Goal: Information Seeking & Learning: Learn about a topic

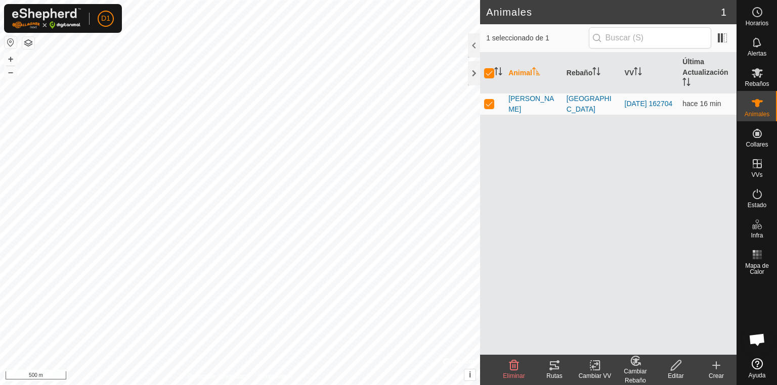
click at [555, 369] on icon at bounding box center [554, 365] width 9 height 8
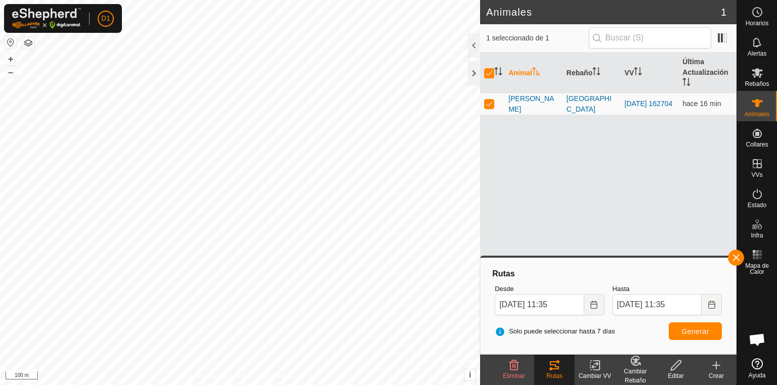
click at [554, 367] on icon at bounding box center [554, 365] width 12 height 12
click at [532, 188] on div "Animal Rebaño VV Última Actualización [GEOGRAPHIC_DATA] puerto bajo [DATE] 1627…" at bounding box center [608, 204] width 256 height 302
click at [474, 69] on div at bounding box center [474, 73] width 12 height 24
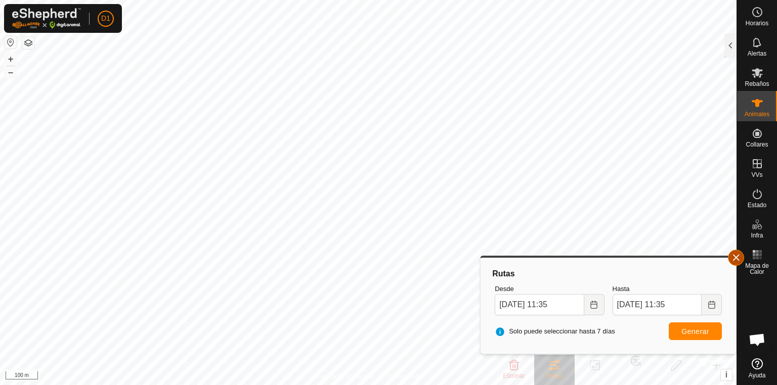
click at [735, 257] on button "button" at bounding box center [735, 258] width 16 height 16
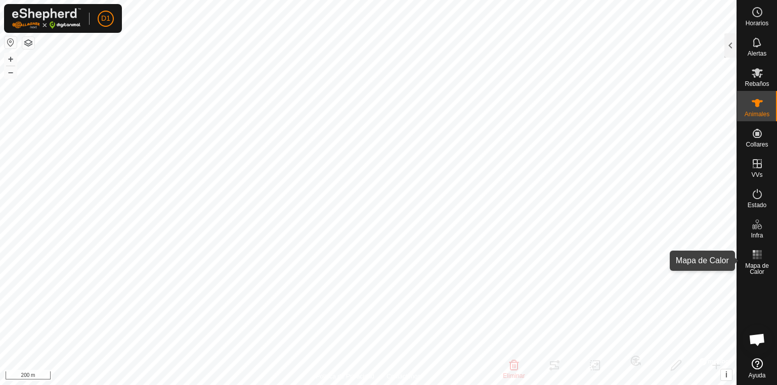
click at [755, 260] on icon at bounding box center [757, 255] width 12 height 12
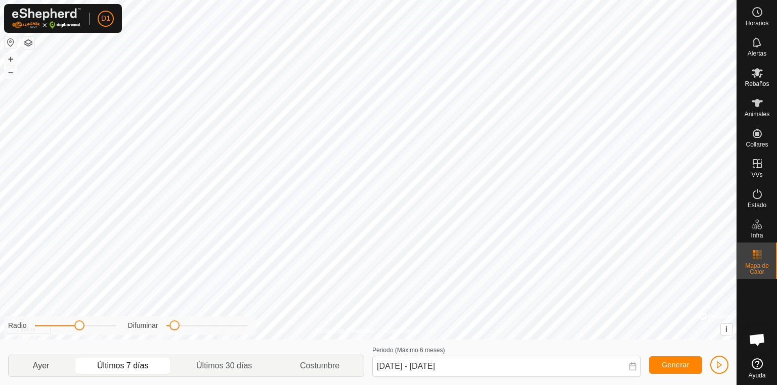
click at [39, 364] on p-togglebutton "Ayer" at bounding box center [41, 365] width 65 height 21
click at [119, 364] on p-togglebutton "Últimos 7 días" at bounding box center [122, 365] width 99 height 21
click at [32, 364] on p-togglebutton "Ayer" at bounding box center [41, 365] width 65 height 21
type input "[DATE] - [DATE]"
drag, startPoint x: 174, startPoint y: 328, endPoint x: 190, endPoint y: 329, distance: 16.2
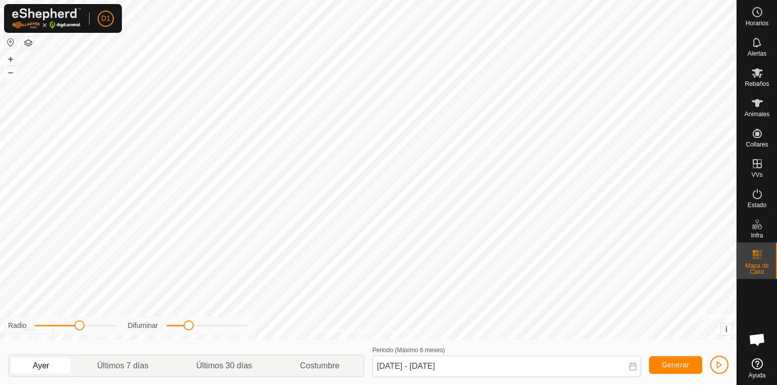
click at [190, 329] on span at bounding box center [189, 326] width 10 height 10
drag, startPoint x: 188, startPoint y: 325, endPoint x: 155, endPoint y: 325, distance: 32.9
click at [155, 325] on div "Difuminar" at bounding box center [187, 326] width 119 height 11
click at [77, 328] on span at bounding box center [78, 326] width 10 height 10
click at [758, 42] on icon at bounding box center [756, 42] width 8 height 10
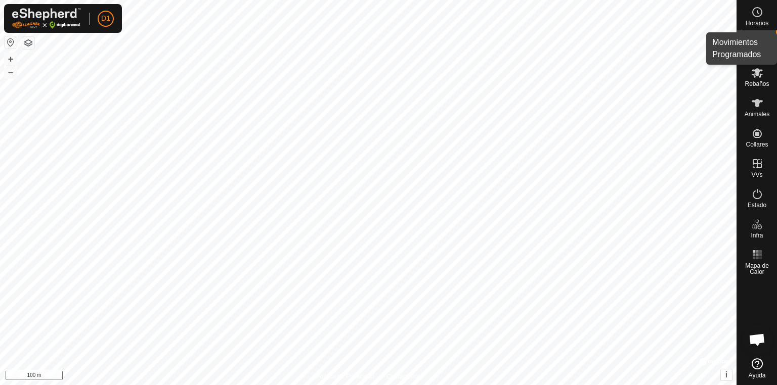
click at [752, 15] on icon at bounding box center [757, 12] width 12 height 12
click at [732, 46] on div at bounding box center [730, 45] width 12 height 24
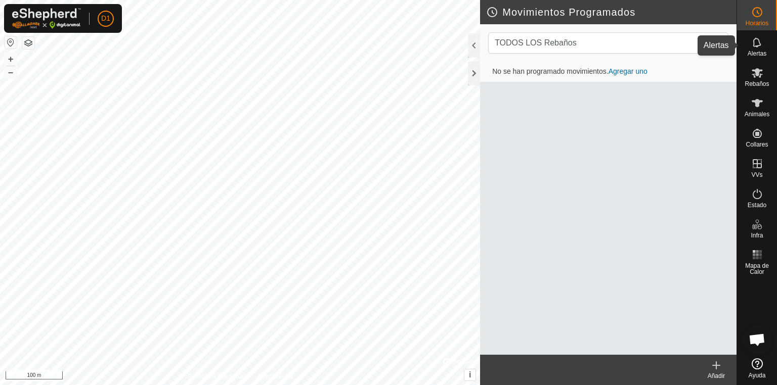
click at [760, 44] on icon at bounding box center [757, 42] width 12 height 12
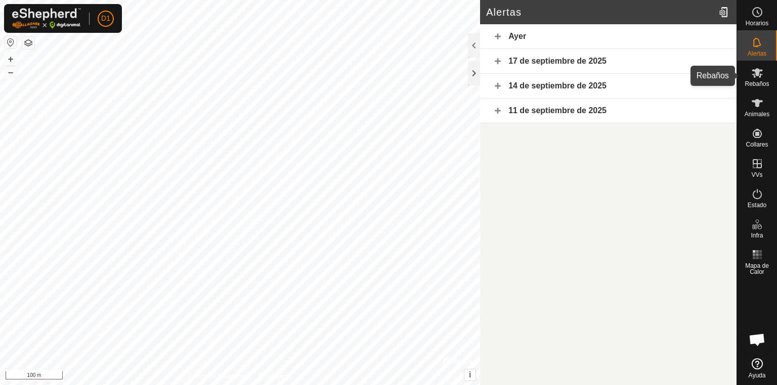
click at [748, 76] on es-mob-svg-icon at bounding box center [757, 73] width 18 height 16
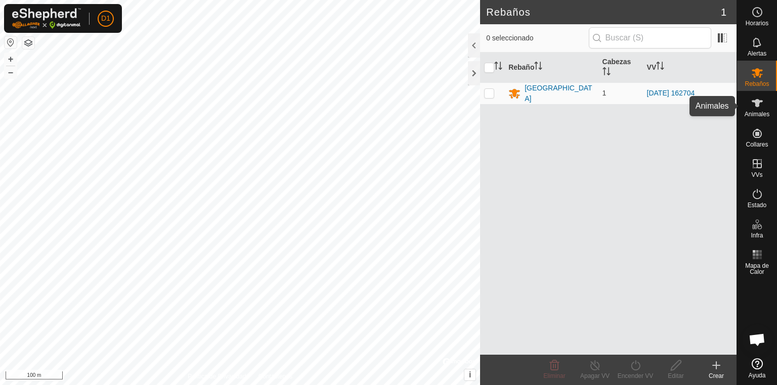
click at [752, 100] on es-animals-svg-icon at bounding box center [757, 103] width 18 height 16
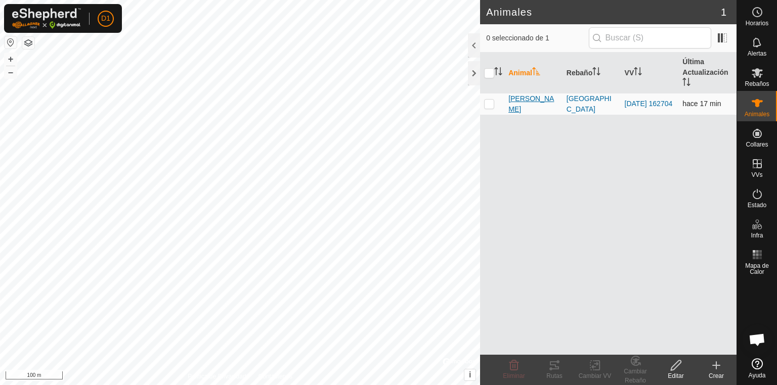
click at [526, 101] on span "[PERSON_NAME]" at bounding box center [533, 104] width 50 height 21
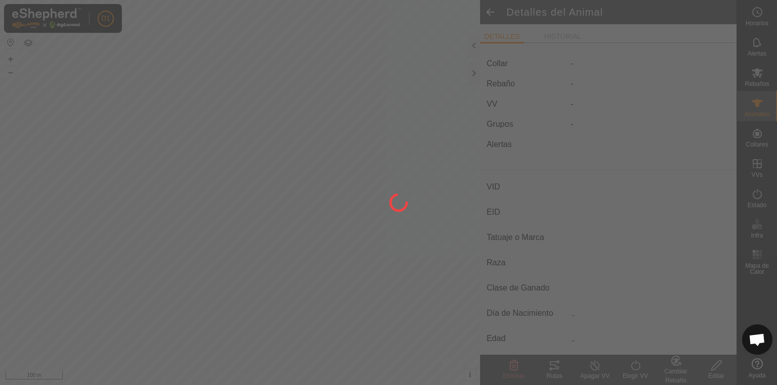
type input "[PERSON_NAME]"
type input "-"
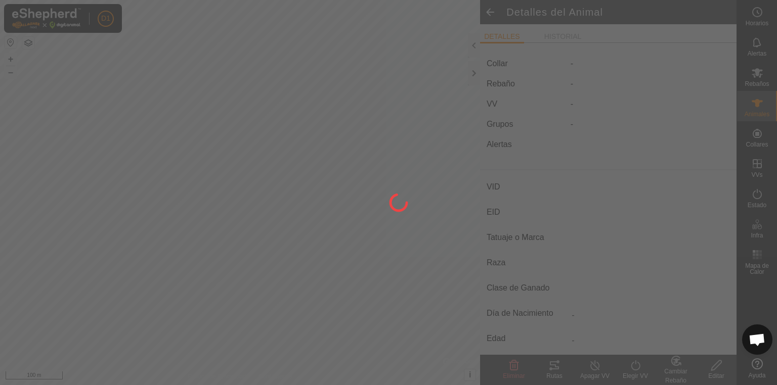
type input "0 kg"
type input "-"
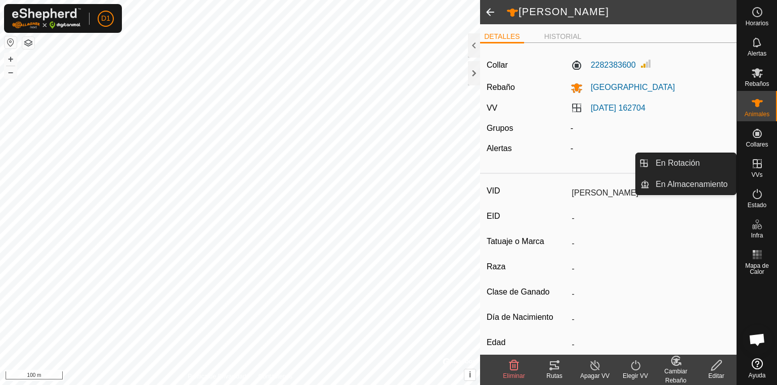
click at [753, 167] on icon at bounding box center [757, 164] width 12 height 12
click at [760, 165] on icon at bounding box center [757, 164] width 12 height 12
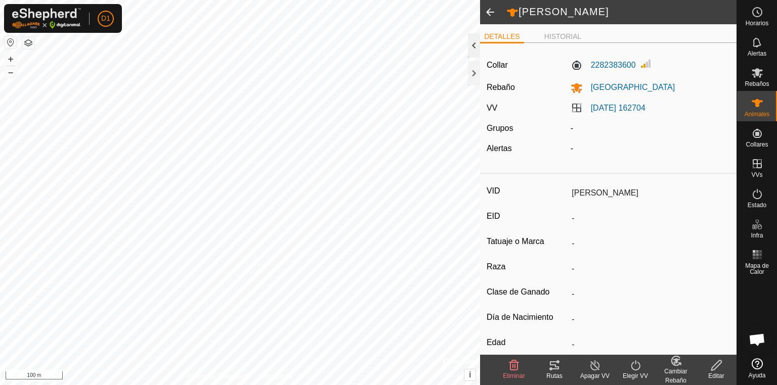
click at [475, 42] on div at bounding box center [474, 45] width 12 height 24
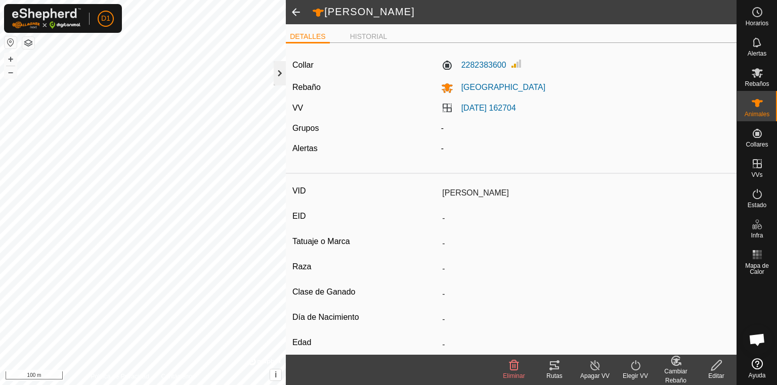
click at [283, 75] on div at bounding box center [279, 73] width 12 height 24
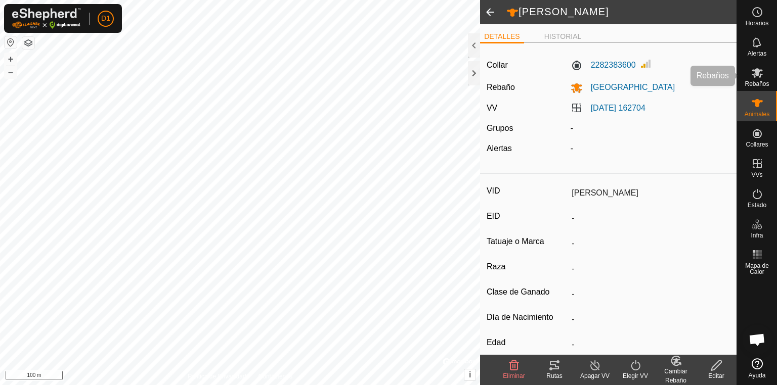
click at [753, 78] on icon at bounding box center [757, 73] width 12 height 12
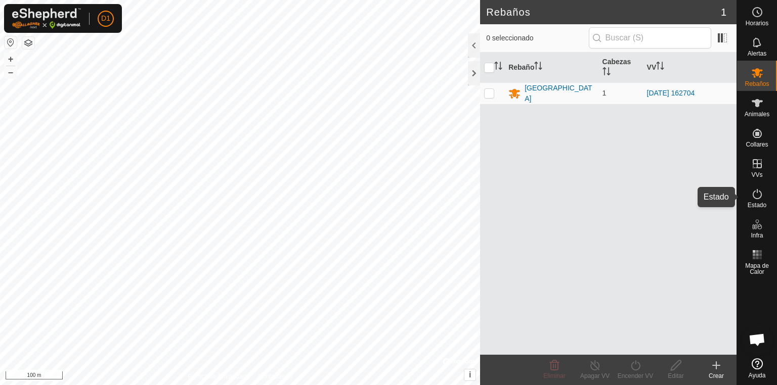
click at [760, 200] on es-activation-svg-icon at bounding box center [757, 194] width 18 height 16
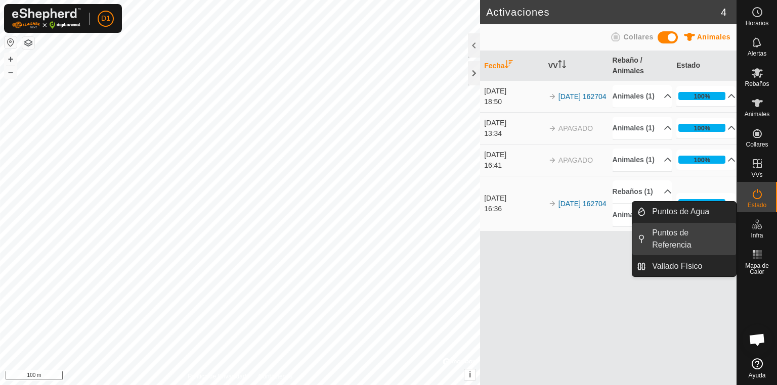
click at [701, 231] on link "Puntos de Referencia" at bounding box center [691, 239] width 90 height 32
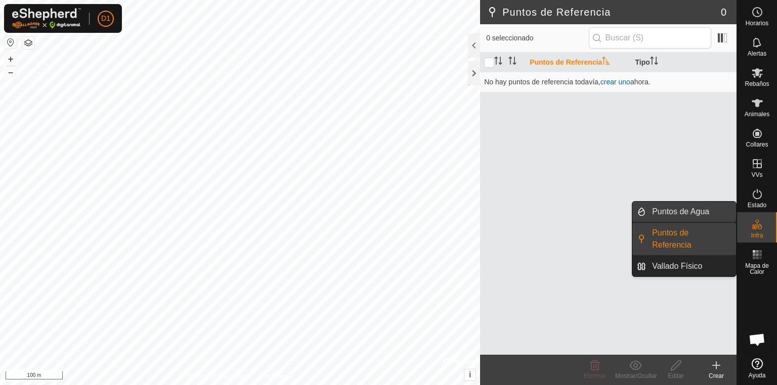
click at [679, 214] on link "Puntos de Agua" at bounding box center [691, 212] width 90 height 20
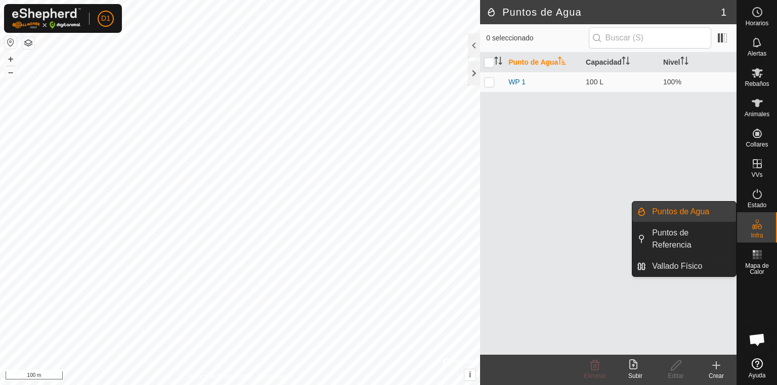
click at [753, 259] on icon at bounding box center [757, 255] width 12 height 12
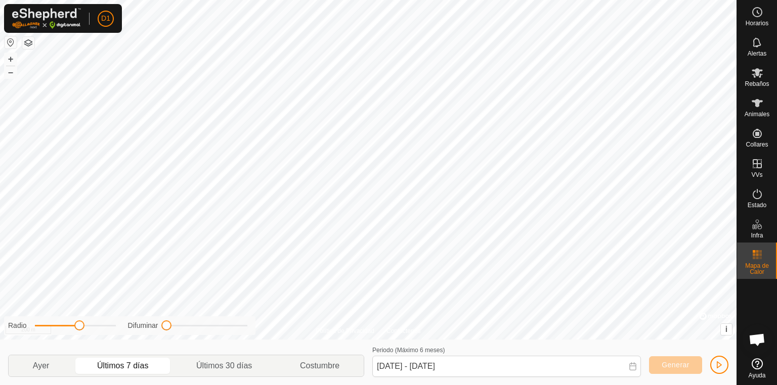
drag, startPoint x: 176, startPoint y: 326, endPoint x: 108, endPoint y: 333, distance: 68.6
click at [135, 333] on div "Radio Difuminar" at bounding box center [129, 325] width 251 height 19
drag, startPoint x: 84, startPoint y: 327, endPoint x: 94, endPoint y: 327, distance: 9.6
click at [90, 331] on div "Radio Difuminar" at bounding box center [129, 325] width 251 height 19
click at [49, 363] on p-togglebutton "Ayer" at bounding box center [41, 365] width 65 height 21
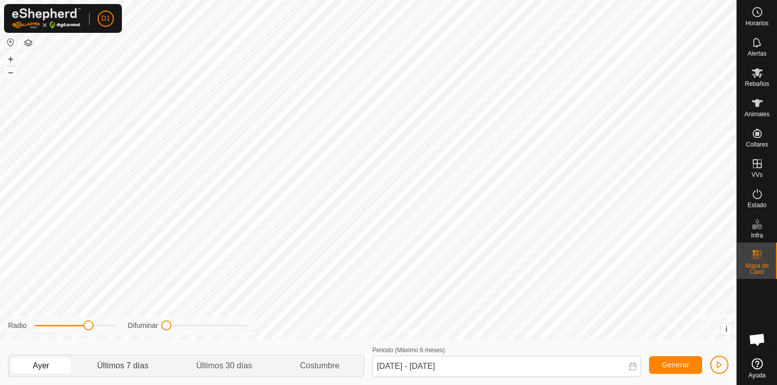
click at [115, 368] on p-togglebutton "Últimos 7 días" at bounding box center [122, 365] width 99 height 21
type input "[DATE] - [DATE]"
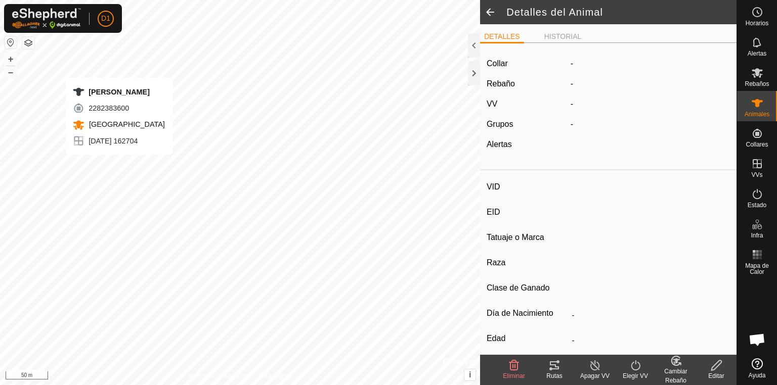
type input "[PERSON_NAME]"
type input "-"
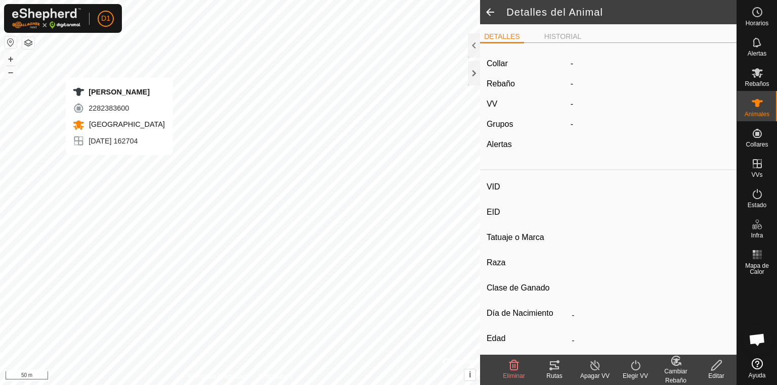
type input "0 kg"
type input "-"
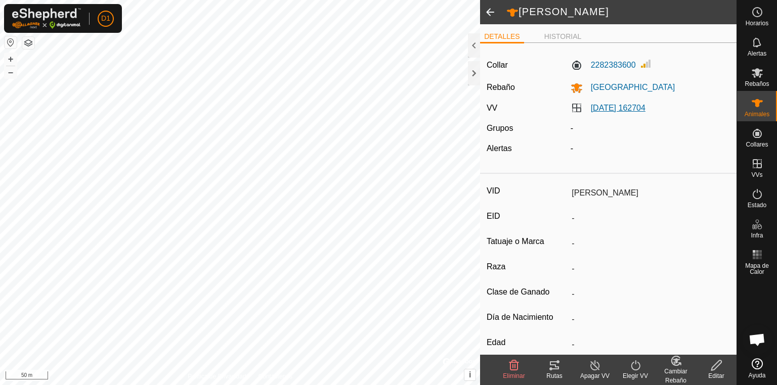
click at [615, 108] on link "[DATE] 162704" at bounding box center [617, 108] width 55 height 9
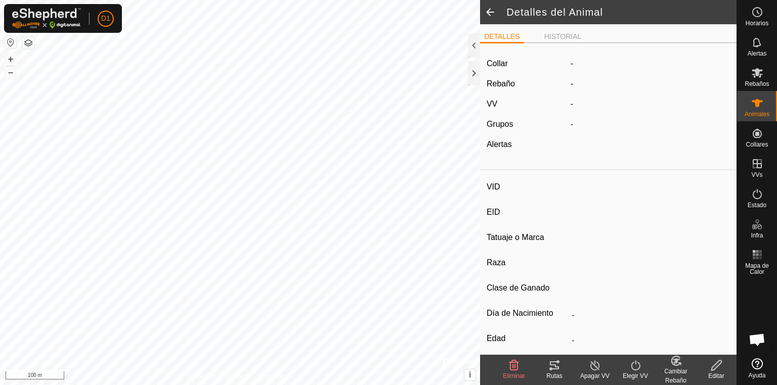
type input "[PERSON_NAME]"
type input "-"
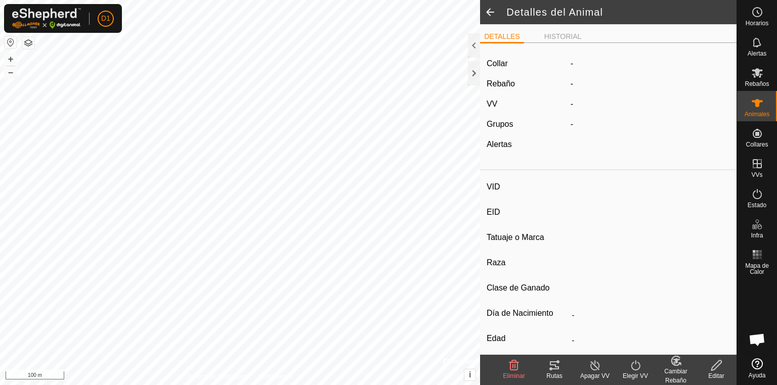
type input "0 kg"
type input "-"
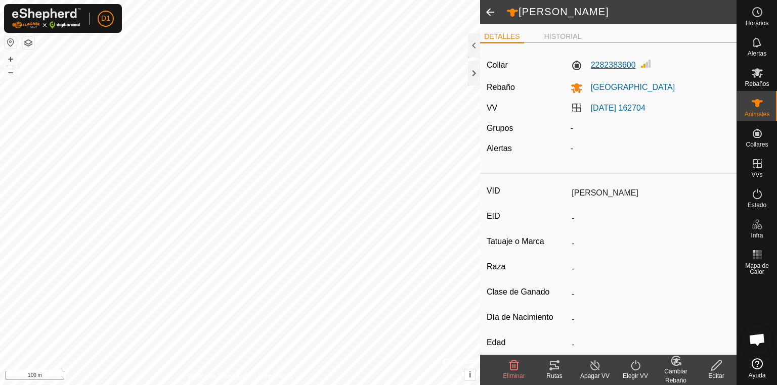
click at [606, 61] on label "2282383600" at bounding box center [602, 65] width 65 height 12
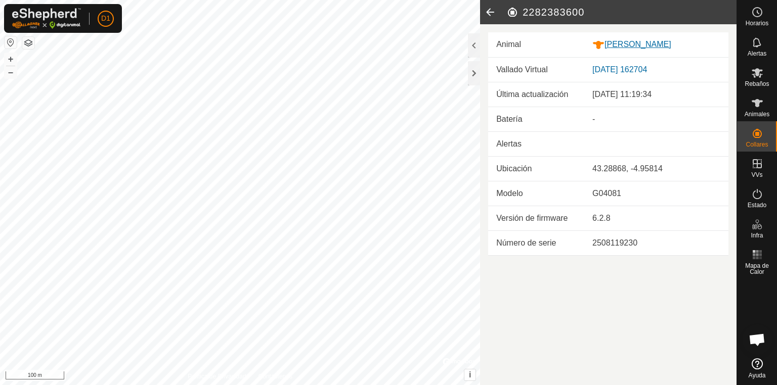
click at [615, 43] on div "[PERSON_NAME]" at bounding box center [656, 44] width 128 height 13
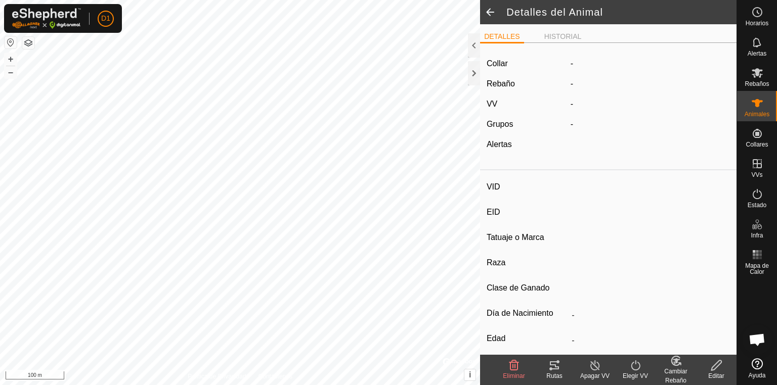
type input "[PERSON_NAME]"
type input "-"
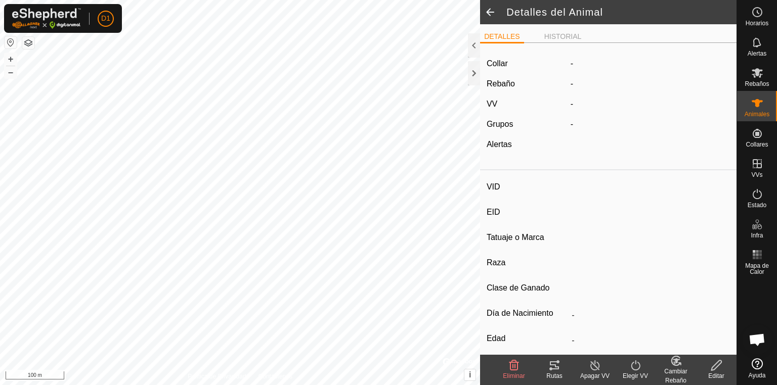
type input "0 kg"
type input "-"
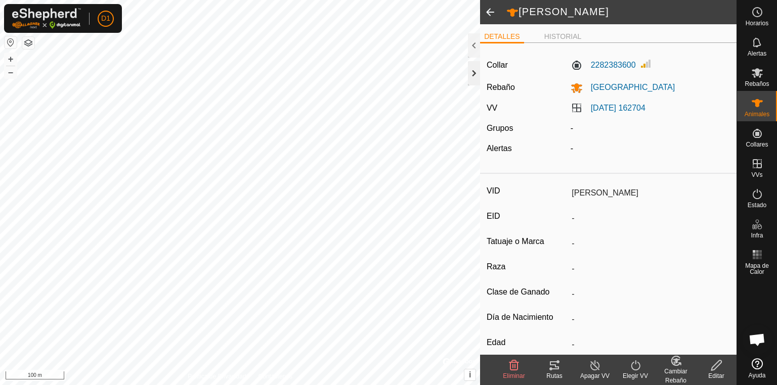
click at [473, 71] on div at bounding box center [474, 73] width 12 height 24
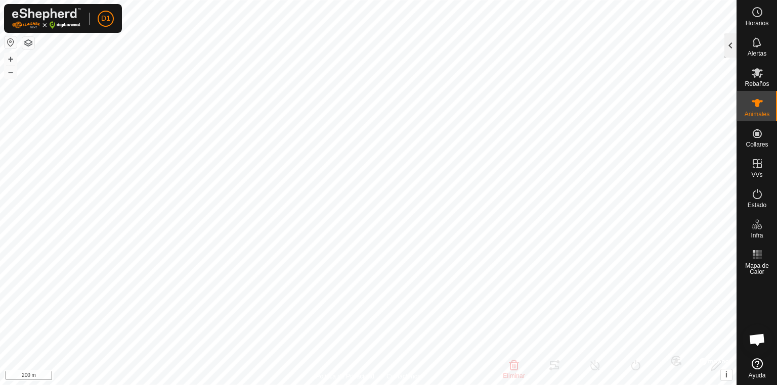
click at [732, 49] on div at bounding box center [730, 45] width 12 height 24
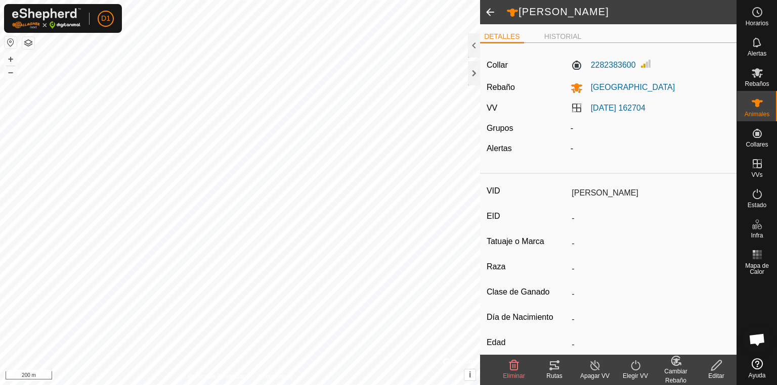
click at [552, 368] on icon at bounding box center [554, 365] width 12 height 12
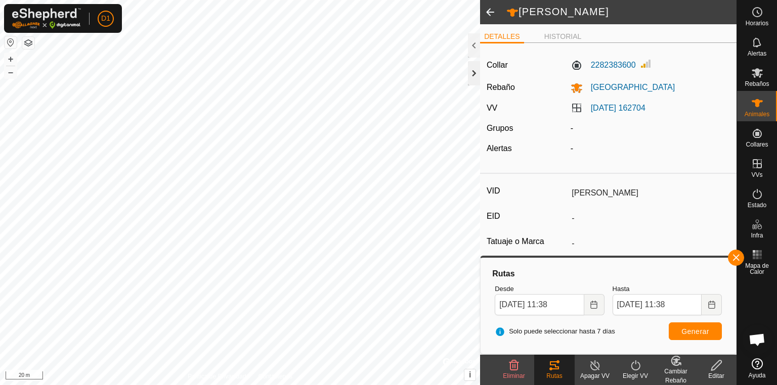
click at [474, 75] on div at bounding box center [474, 73] width 12 height 24
